Goal: Navigation & Orientation: Find specific page/section

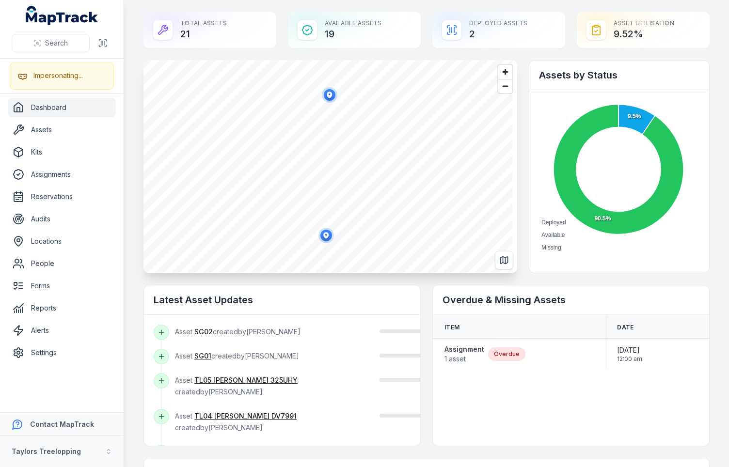
click at [132, 310] on main "Total Assets 21 Available Assets 19 Deployed Assets 2 Asset utilisation 9.52 % …" at bounding box center [426, 233] width 605 height 467
click at [132, 334] on main "Total Assets 21 Available Assets 19 Deployed Assets 2 Asset utilisation 9.52 % …" at bounding box center [426, 233] width 605 height 467
click at [77, 451] on button "Taylors Treelopping" at bounding box center [62, 451] width 124 height 31
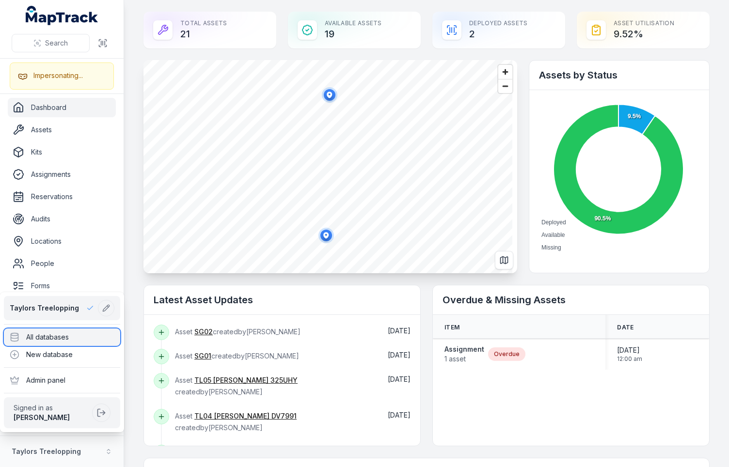
click at [52, 339] on div "All databases" at bounding box center [62, 337] width 116 height 17
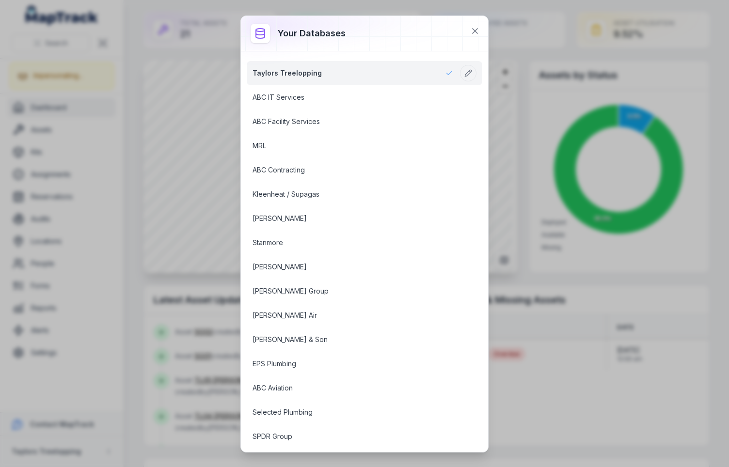
click at [348, 30] on div "Your databases" at bounding box center [319, 34] width 83 height 14
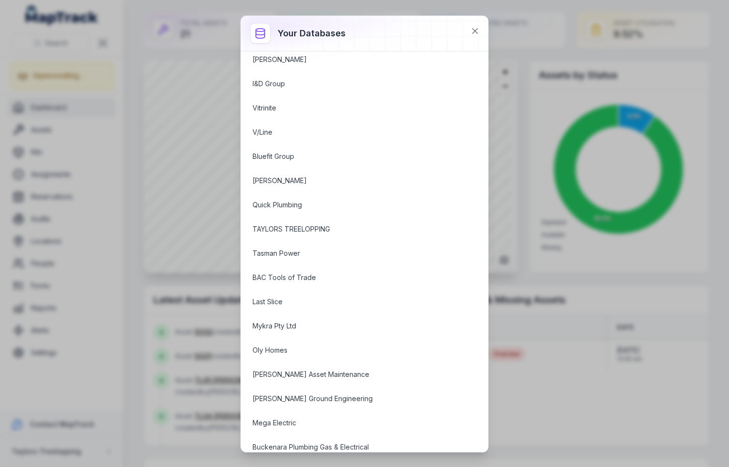
scroll to position [1056, 0]
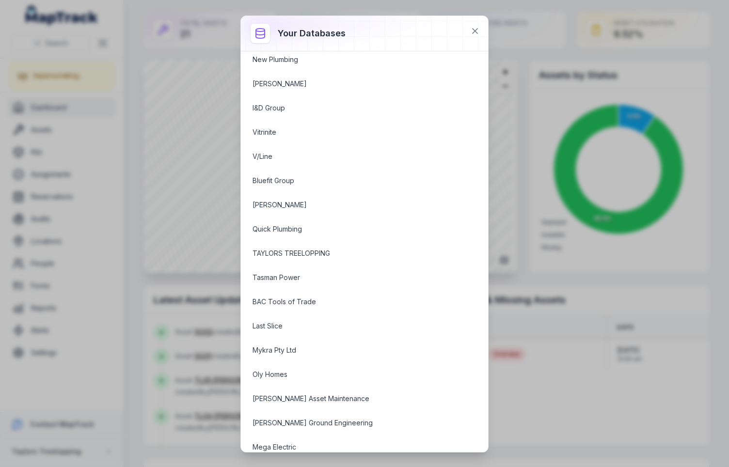
click at [453, 31] on div at bounding box center [364, 33] width 247 height 35
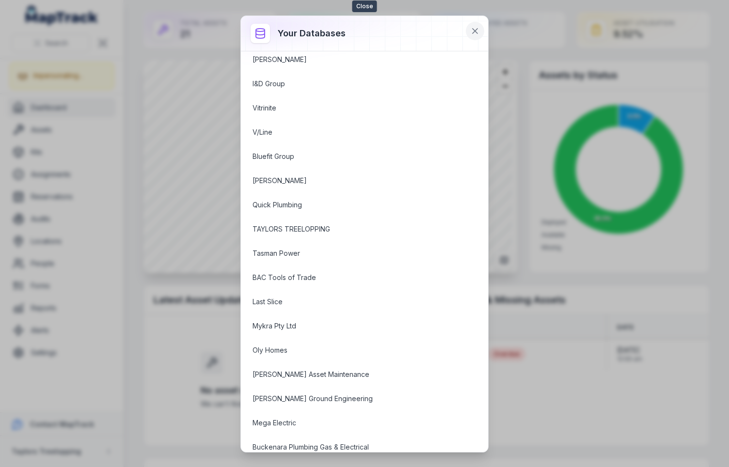
click at [480, 29] on button at bounding box center [475, 31] width 18 height 18
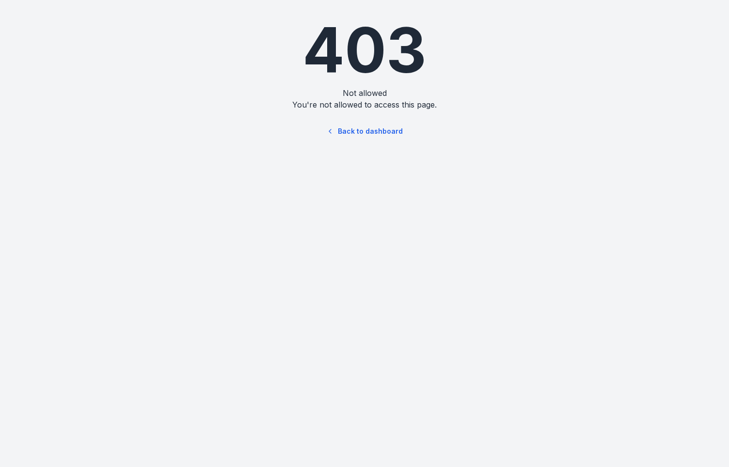
drag, startPoint x: 520, startPoint y: 48, endPoint x: 570, endPoint y: 11, distance: 62.6
click at [520, 48] on h1 "403" at bounding box center [364, 50] width 357 height 62
